Goal: Communication & Community: Answer question/provide support

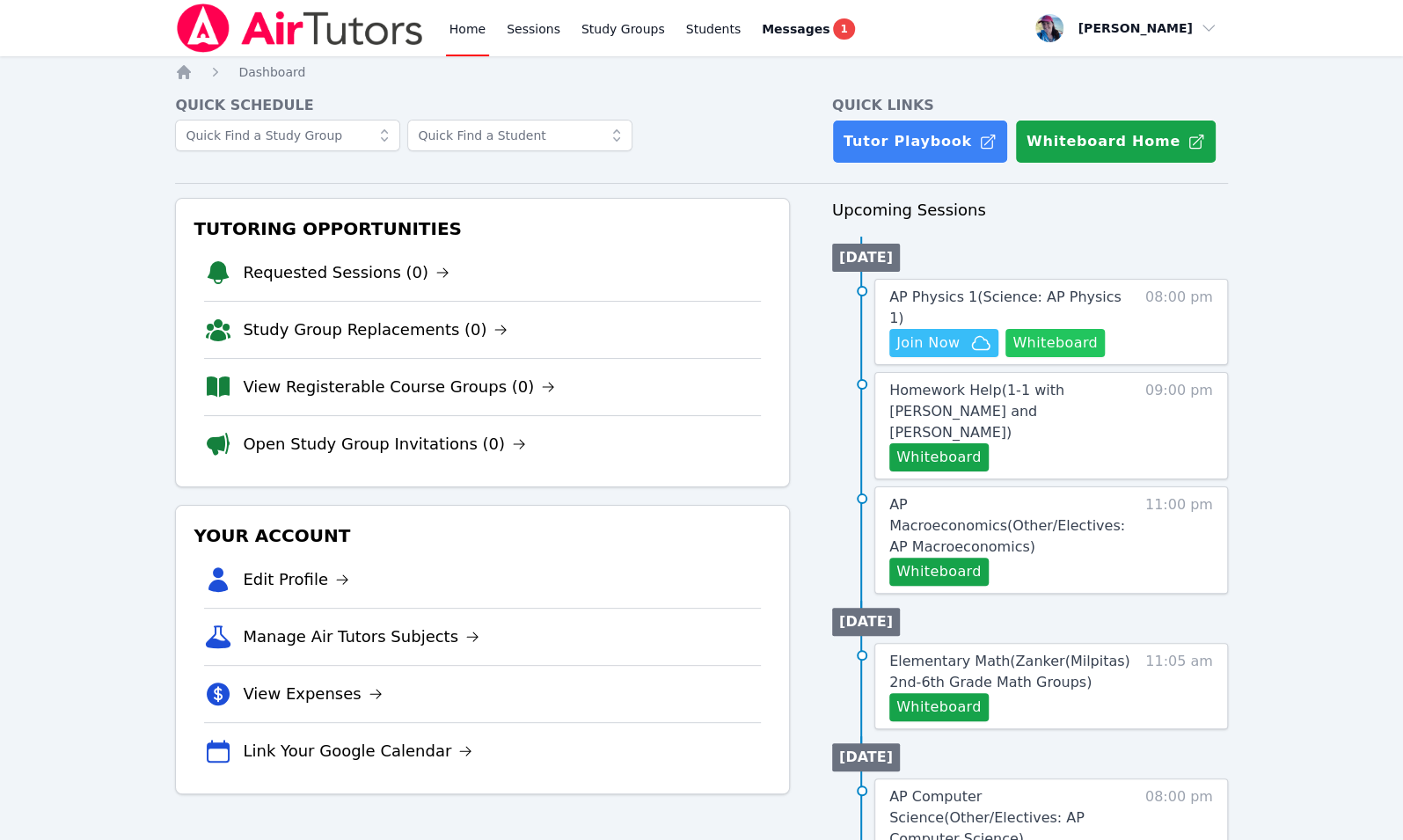
click at [1055, 328] on button "Whiteboard" at bounding box center [1055, 343] width 99 height 28
click at [961, 332] on span "Join Now" at bounding box center [943, 343] width 95 height 21
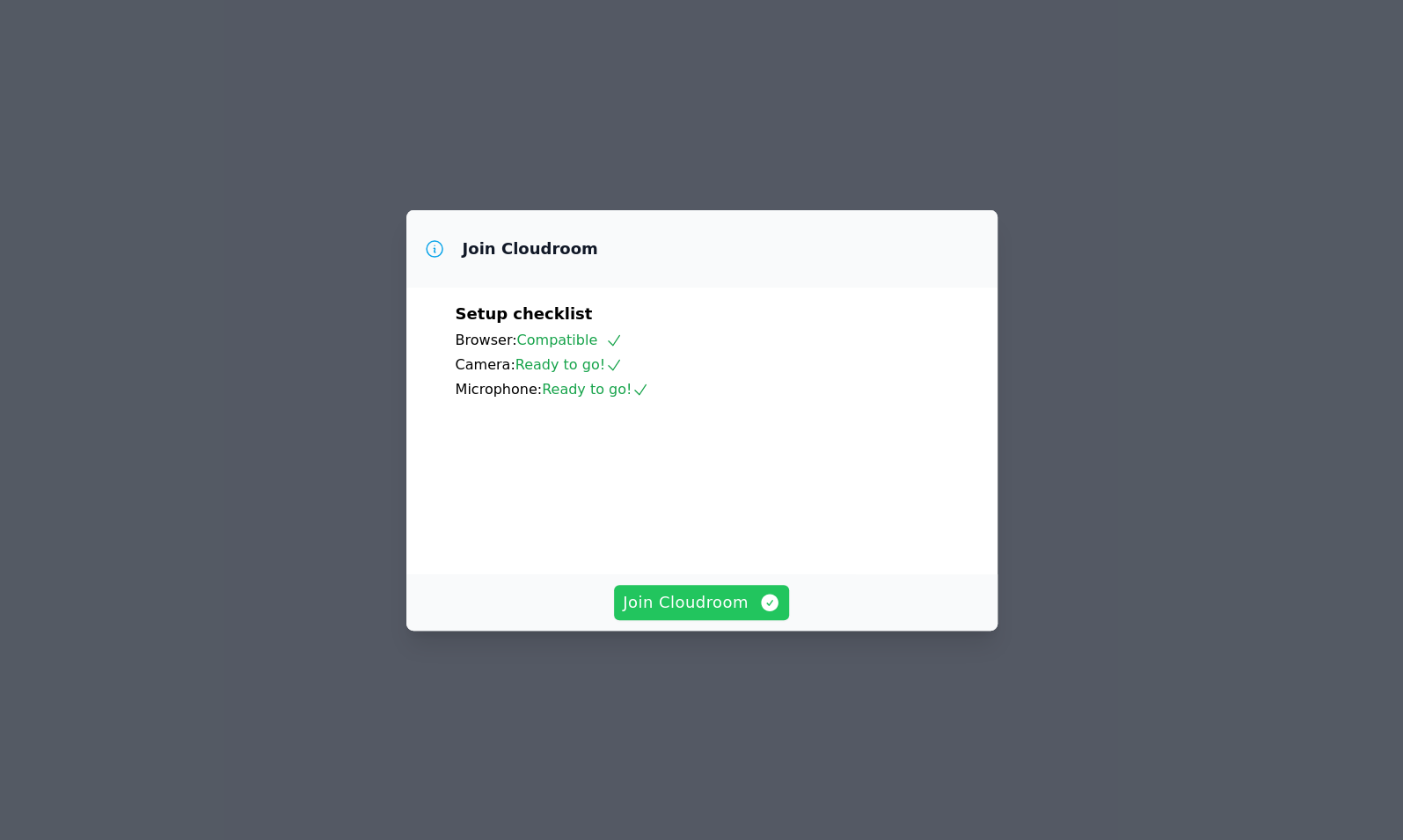
click at [731, 620] on button "Join Cloudroom" at bounding box center [701, 601] width 175 height 35
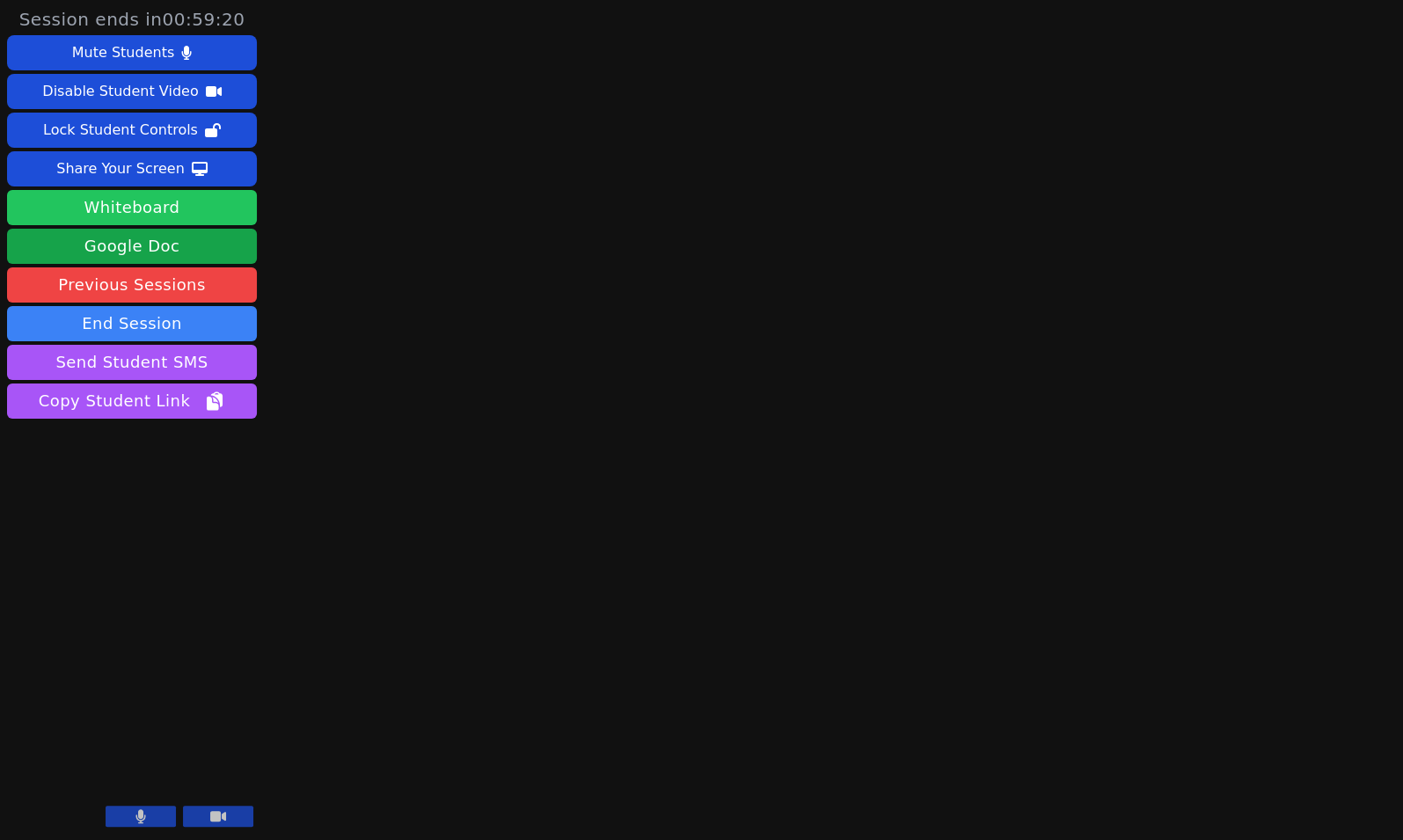
click at [194, 203] on button "Whiteboard" at bounding box center [131, 207] width 250 height 35
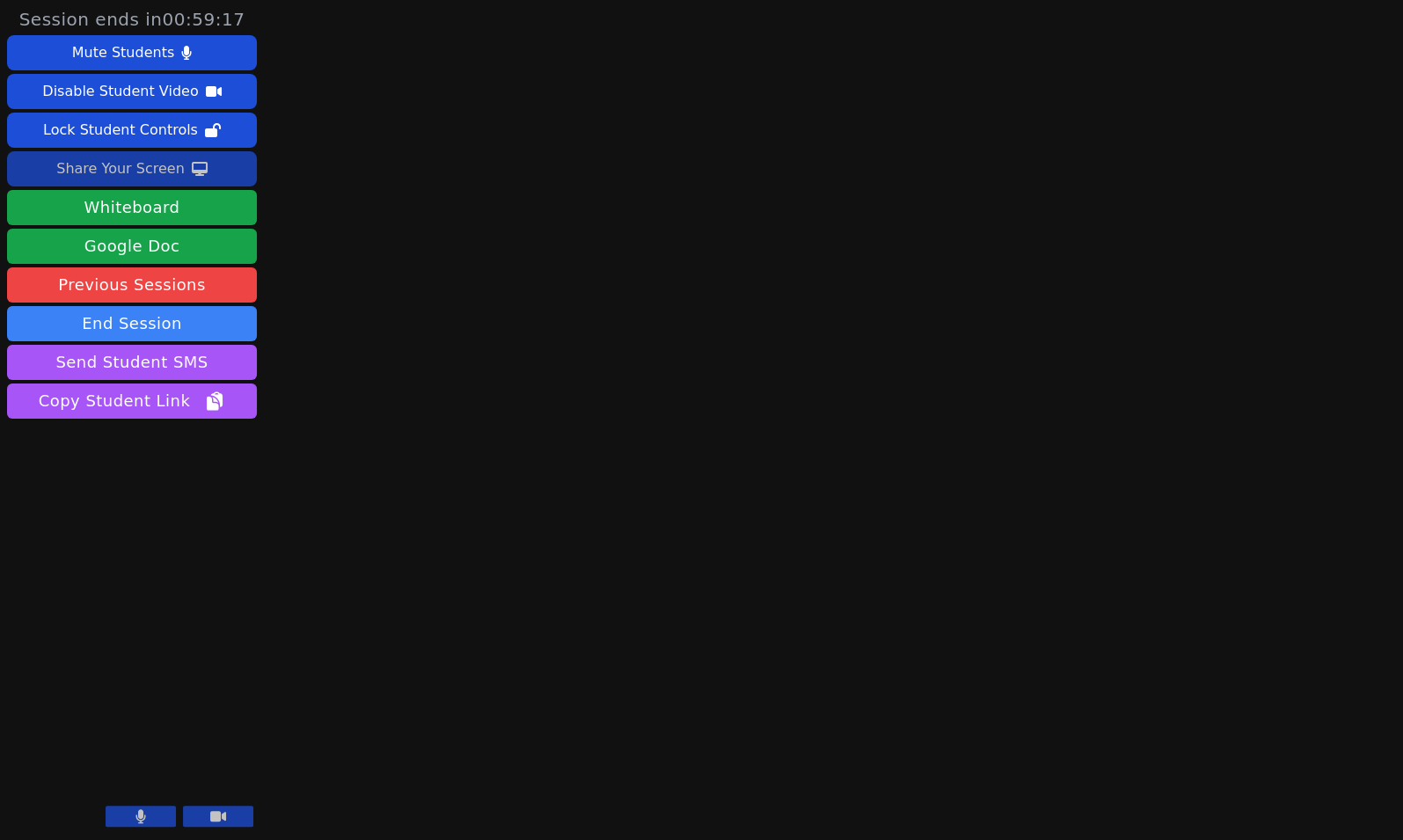
click at [154, 165] on div "Share Your Screen" at bounding box center [121, 169] width 128 height 28
